Goal: Information Seeking & Learning: Learn about a topic

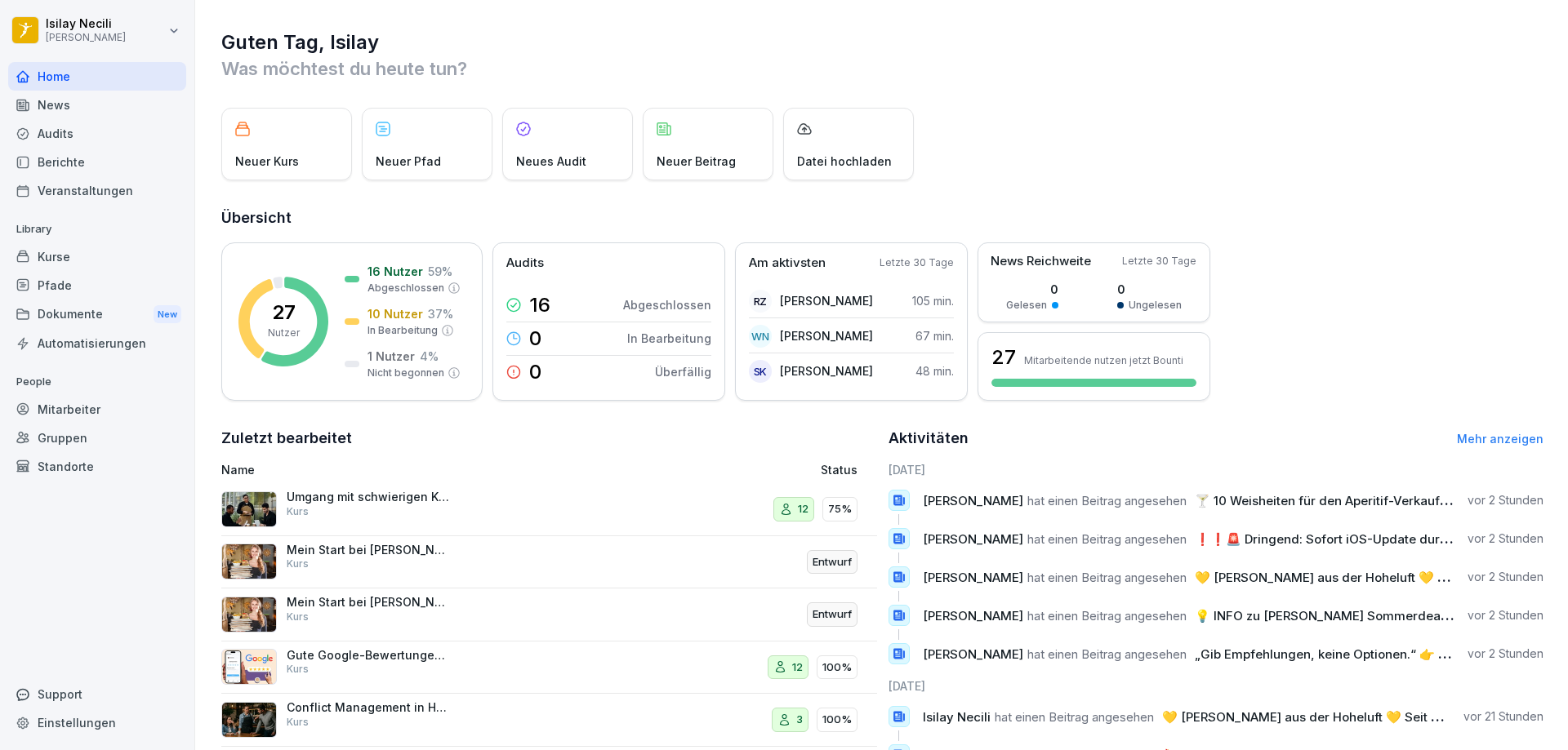
scroll to position [108, 0]
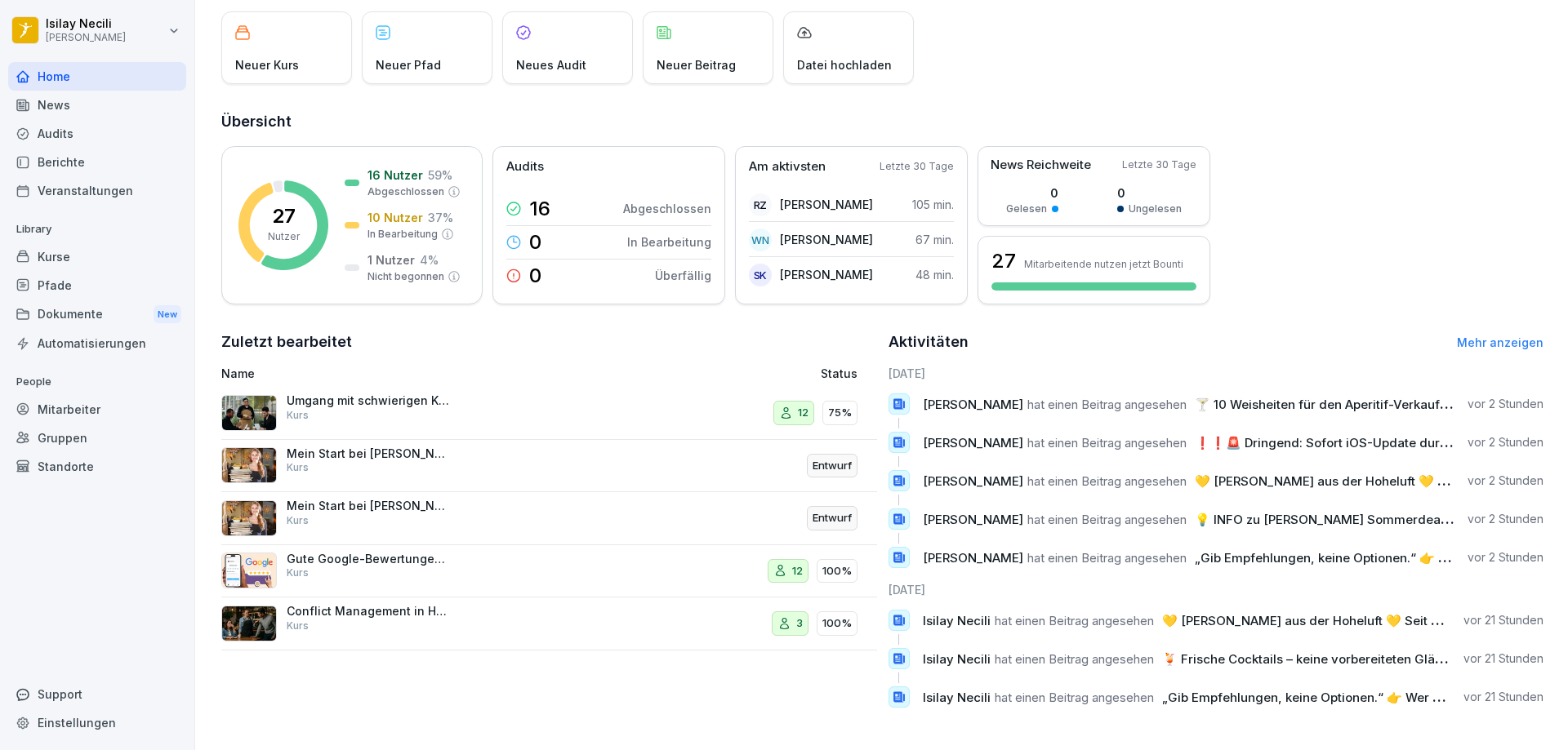
click at [772, 569] on div "12" at bounding box center [788, 571] width 41 height 24
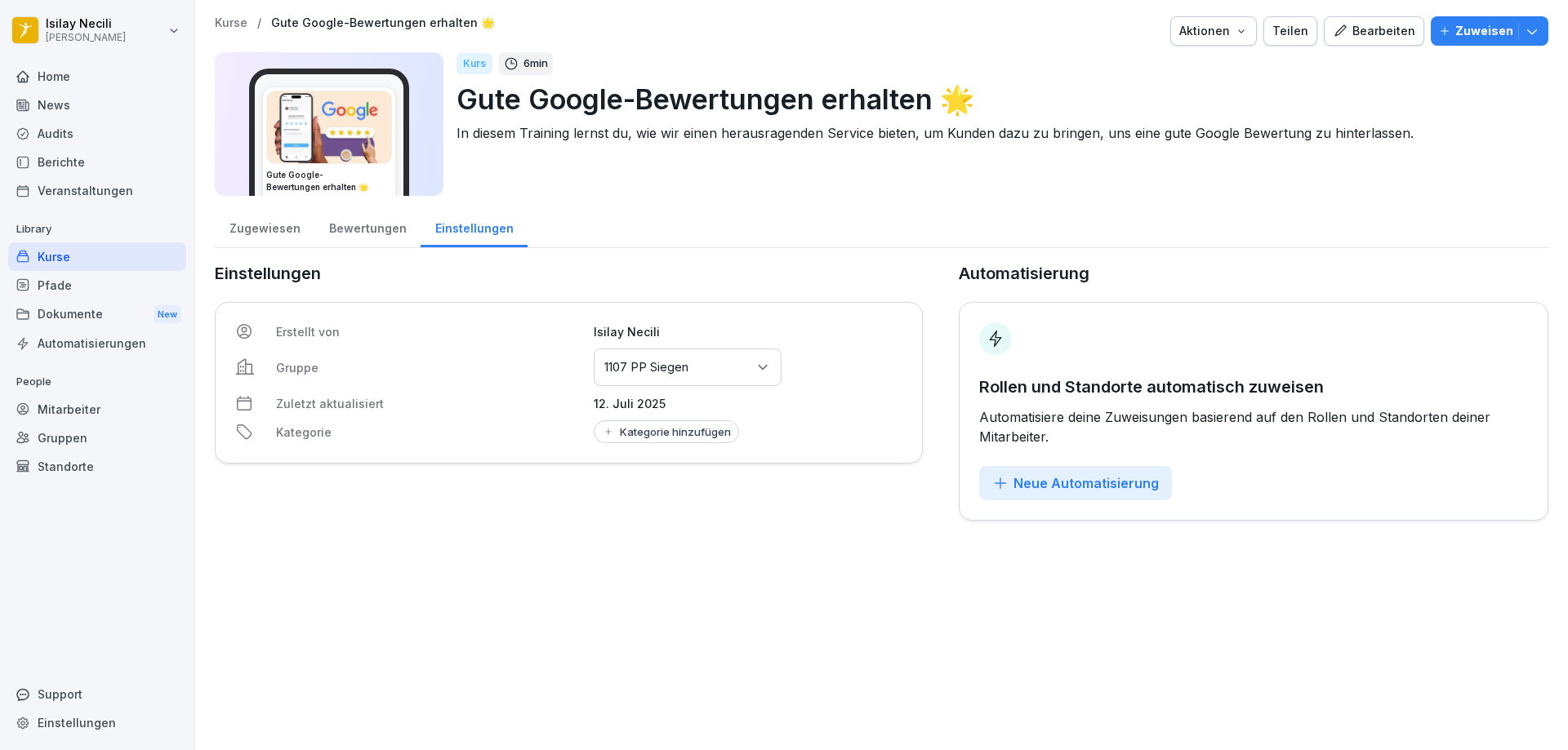
click at [314, 231] on div "Bewertungen" at bounding box center [367, 226] width 107 height 42
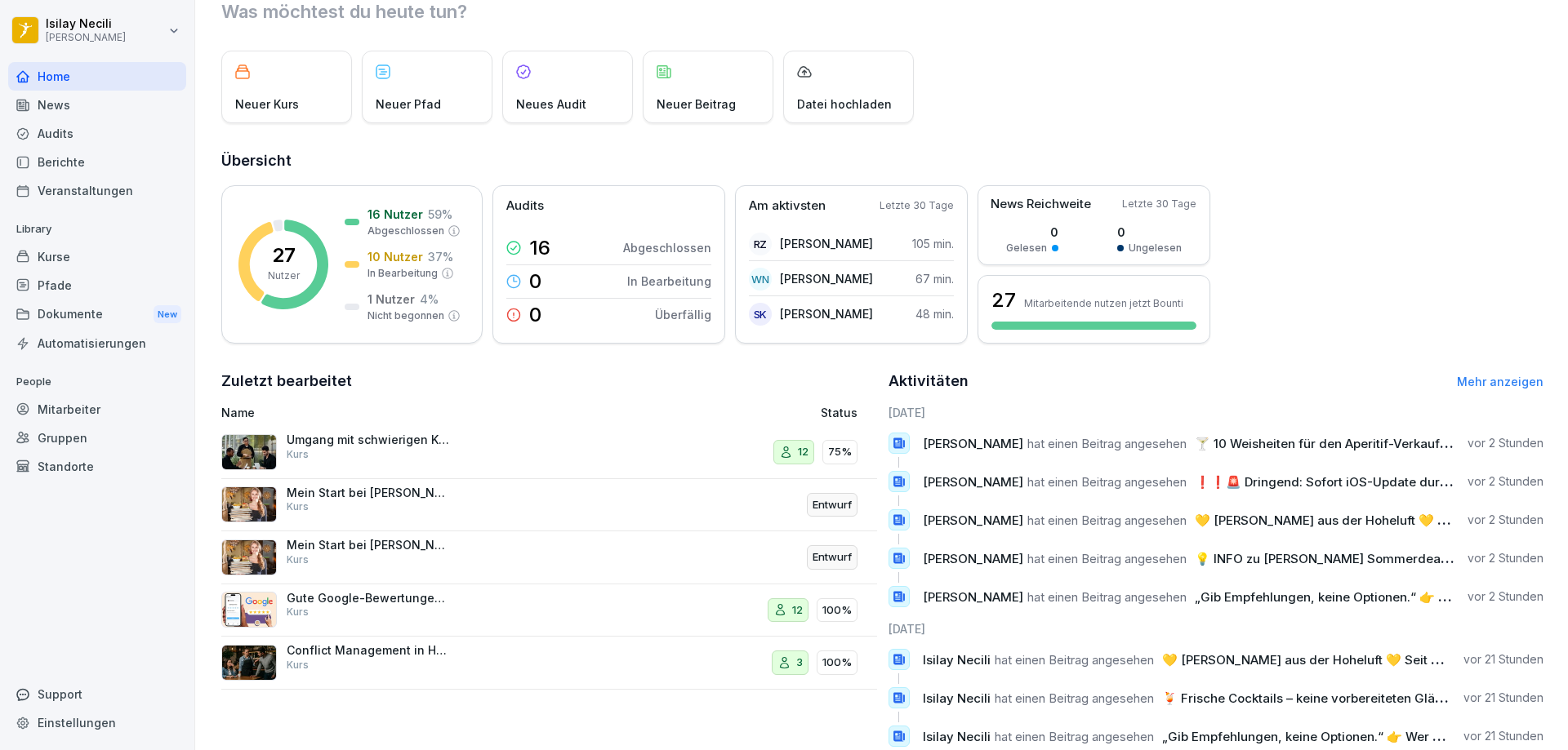
scroll to position [81, 0]
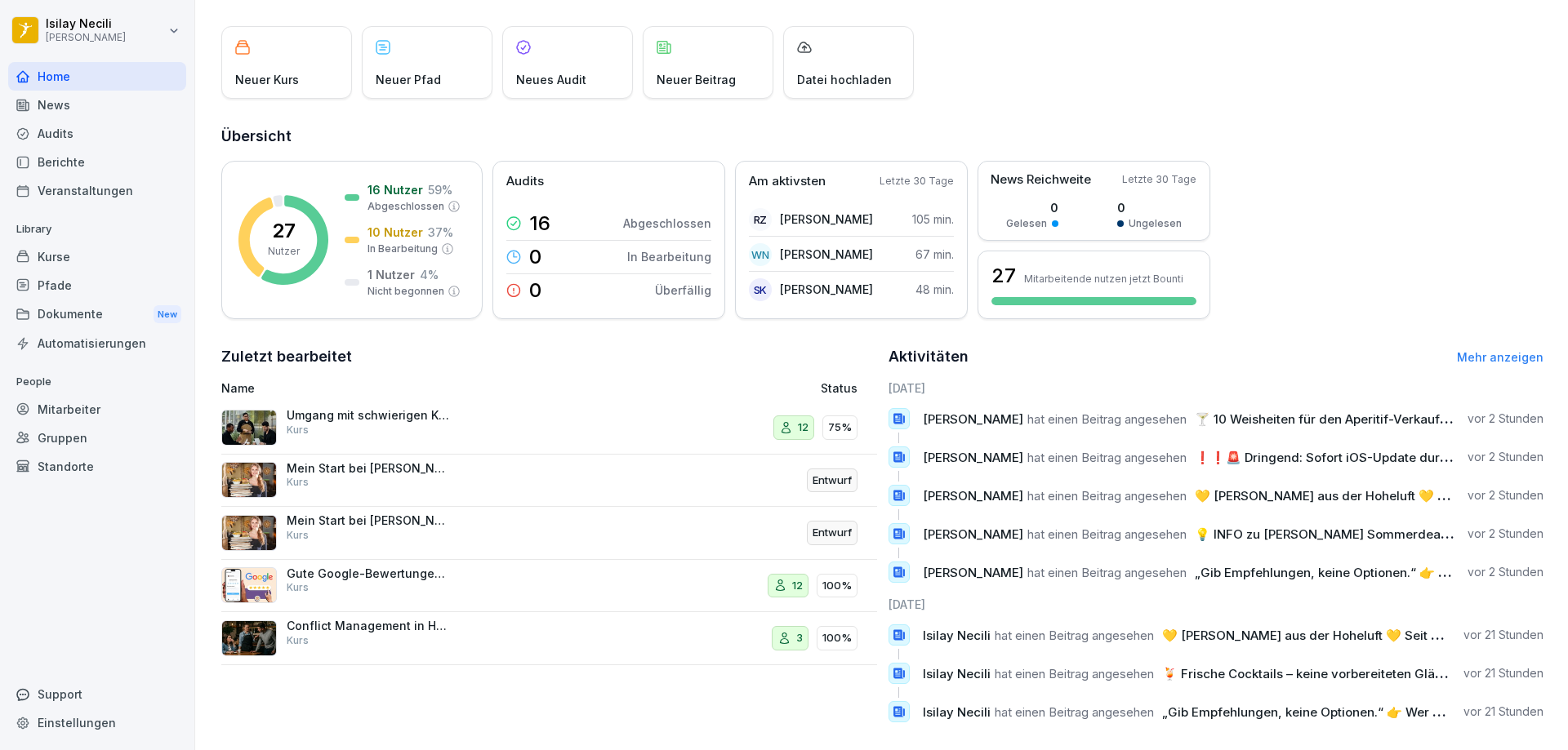
click at [410, 411] on p "Umgang mit schwierigen Kunden" at bounding box center [368, 416] width 163 height 15
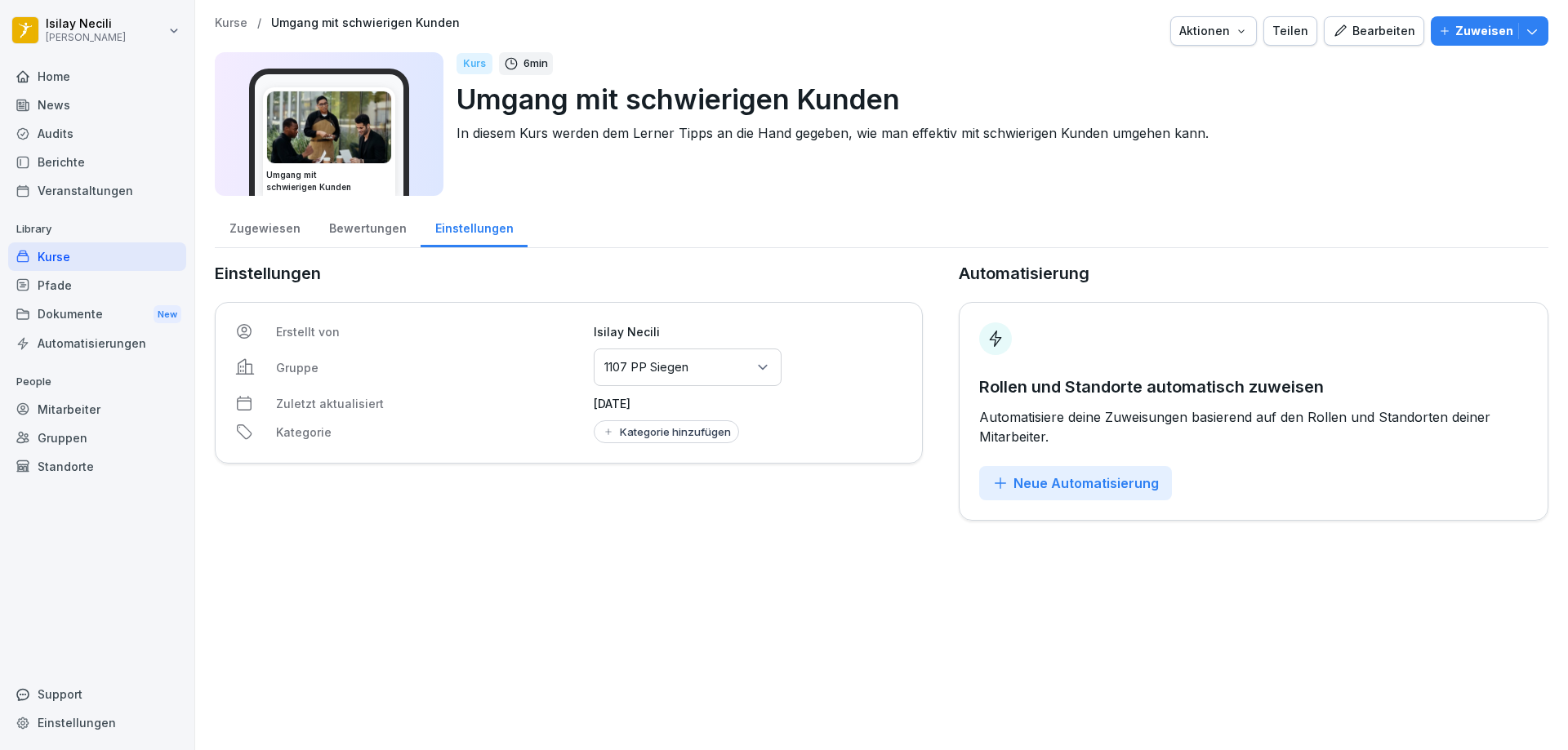
click at [270, 228] on div "Zugewiesen" at bounding box center [265, 226] width 100 height 42
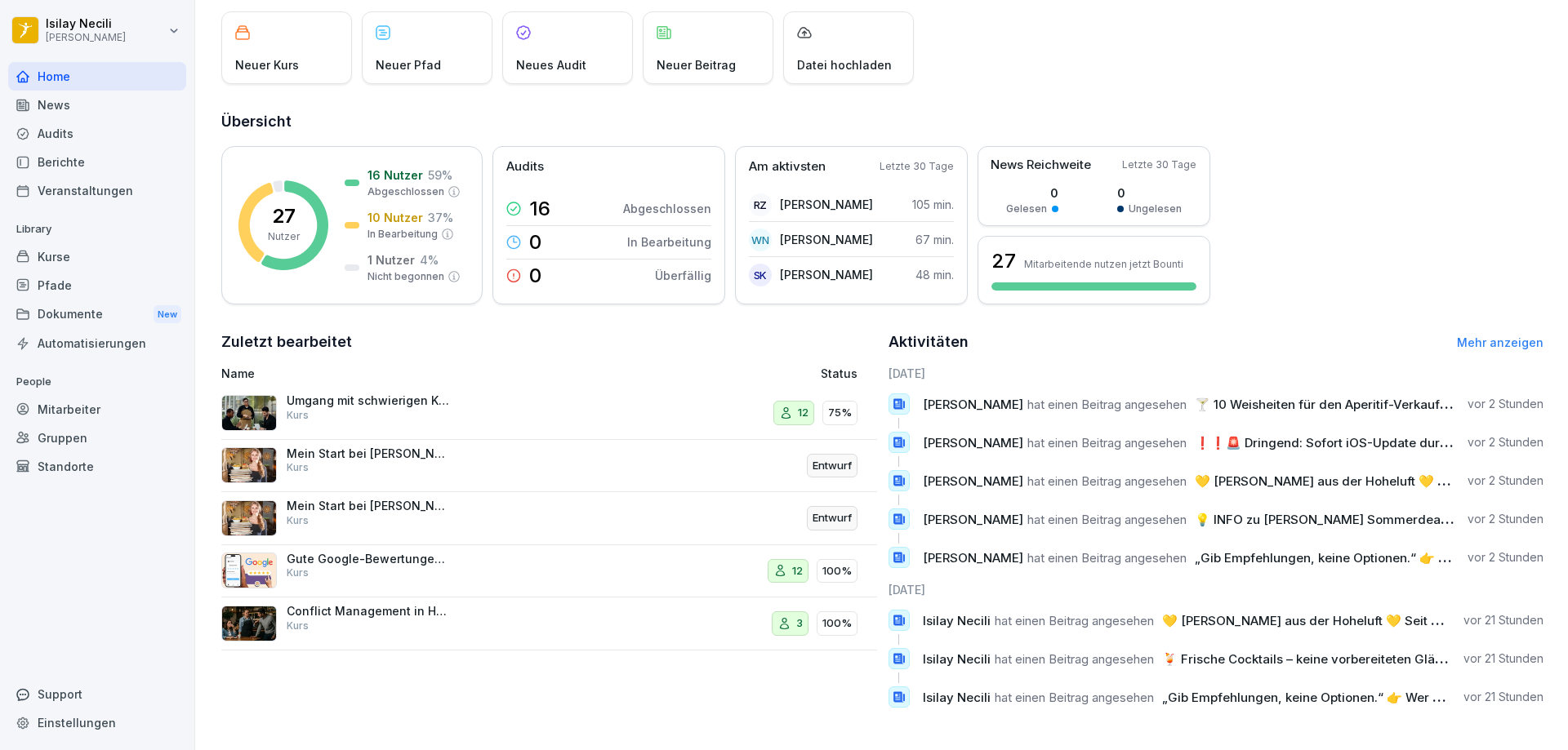
scroll to position [108, 0]
